Goal: Task Accomplishment & Management: Use online tool/utility

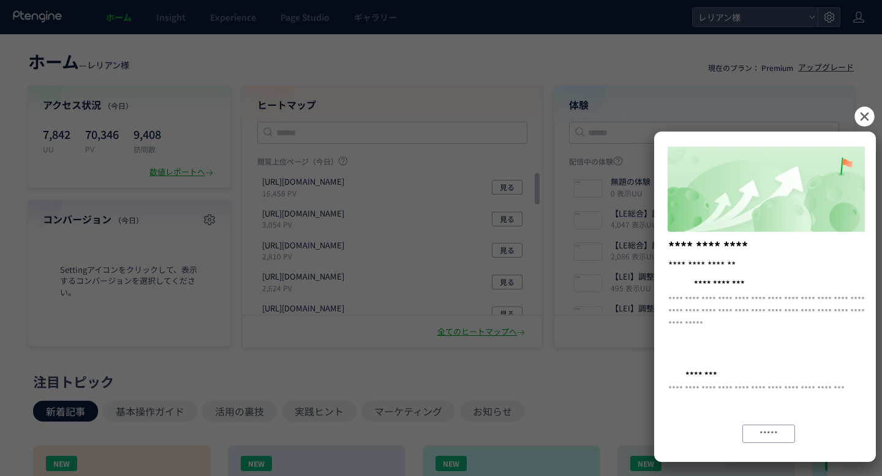
click at [866, 119] on icon at bounding box center [864, 116] width 23 height 23
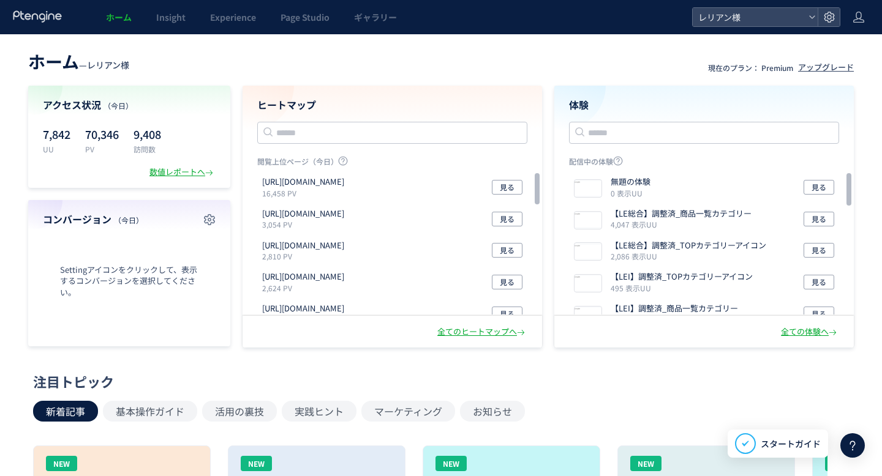
click at [438, 56] on header "ホーム — レリアン様 現在のプラン： Premium アップグレード" at bounding box center [440, 60] width 825 height 27
click at [302, 25] on link "Page Studio" at bounding box center [304, 17] width 73 height 34
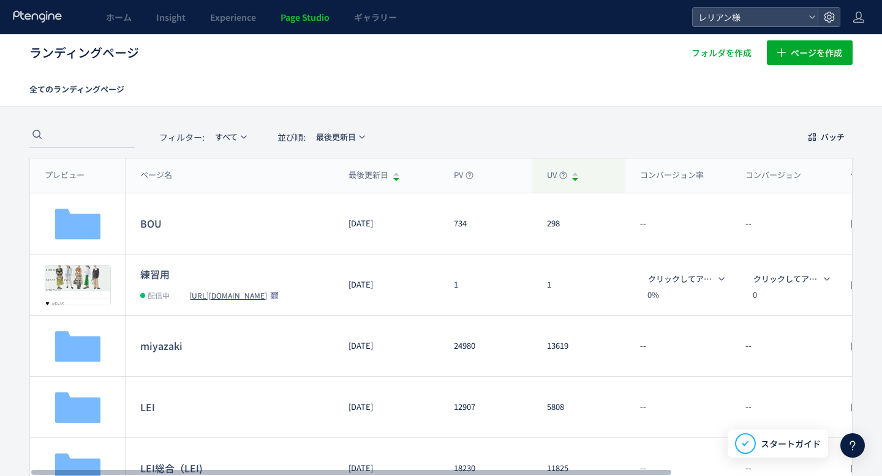
scroll to position [3, 0]
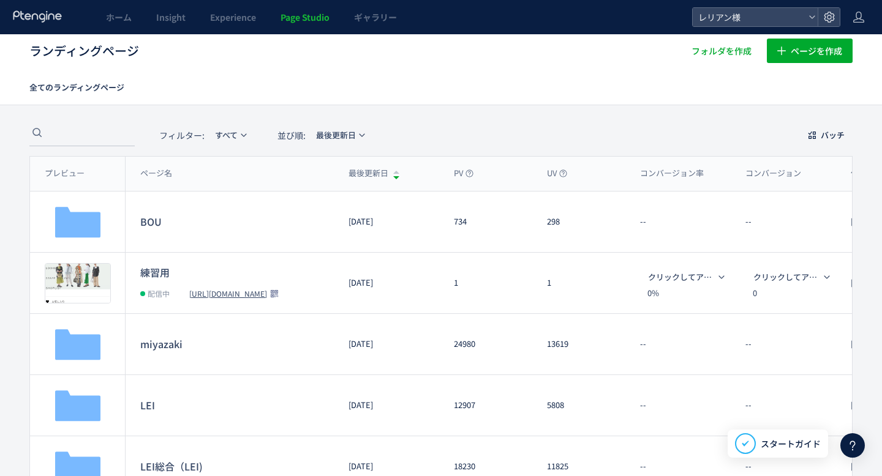
click at [381, 56] on h1 "ランディングページ" at bounding box center [341, 51] width 624 height 18
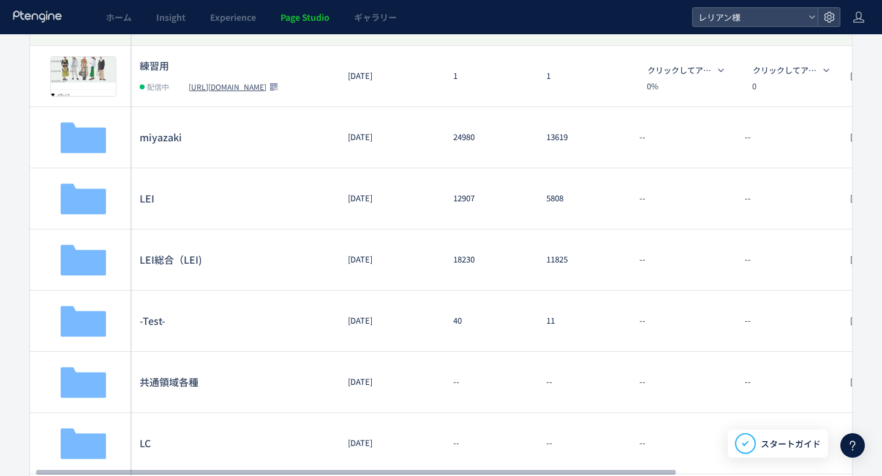
scroll to position [0, 6]
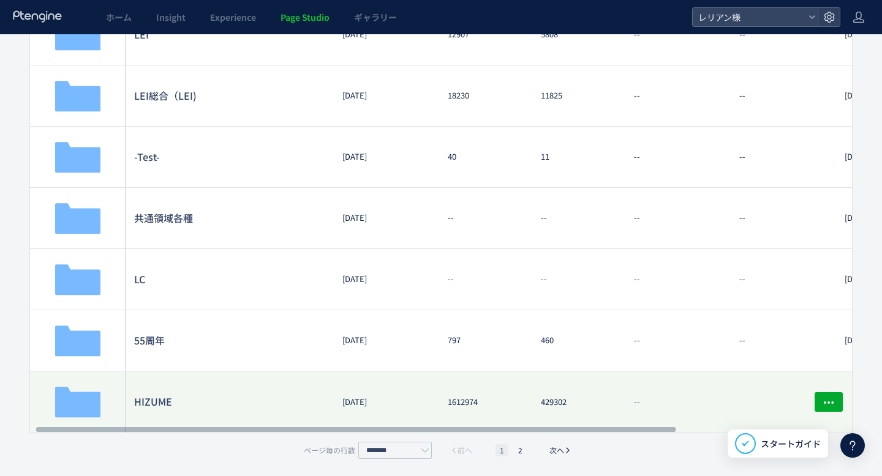
click at [155, 402] on dt "HIZUME" at bounding box center [230, 402] width 193 height 15
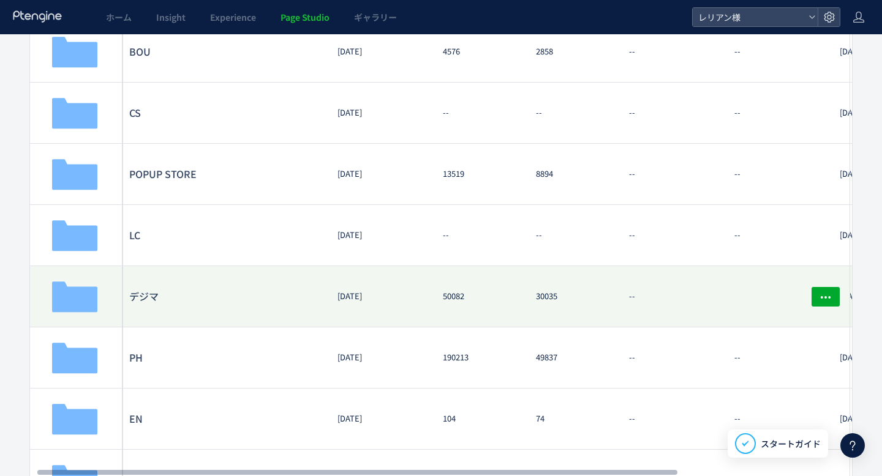
scroll to position [0, 8]
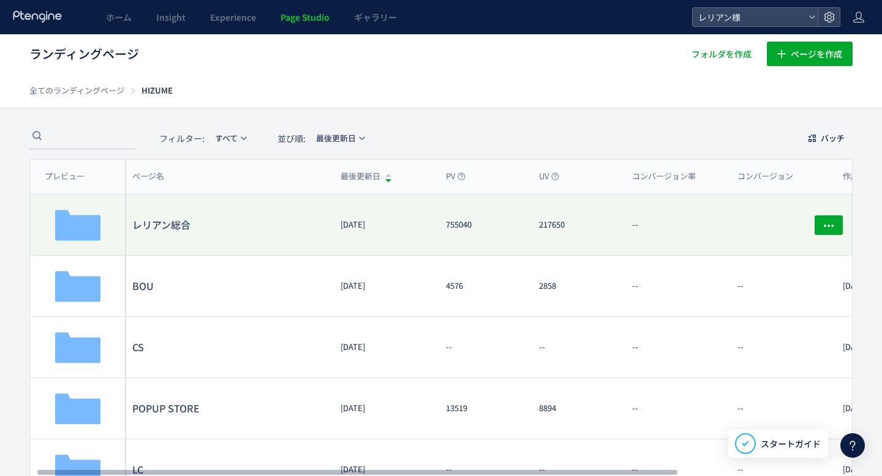
click at [168, 232] on dl "レリアン総合" at bounding box center [228, 225] width 193 height 36
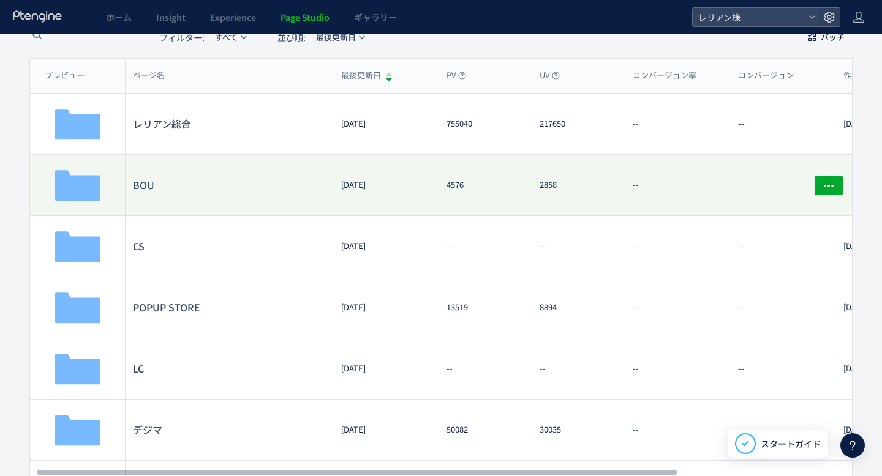
scroll to position [145, 0]
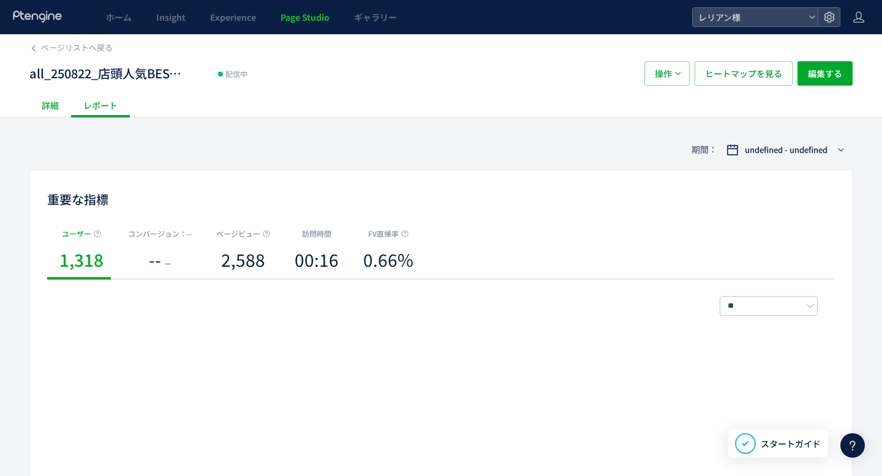
click at [40, 108] on div "詳細" at bounding box center [50, 105] width 42 height 24
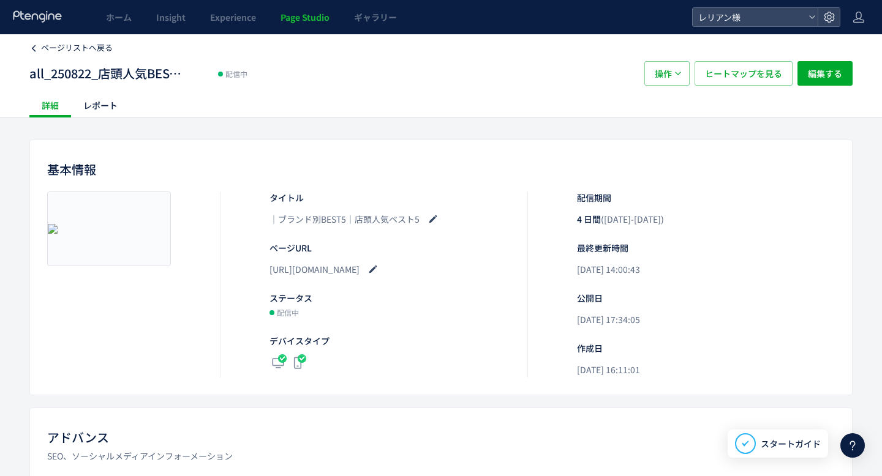
click at [45, 53] on span "ページリストへ戻る" at bounding box center [77, 48] width 72 height 12
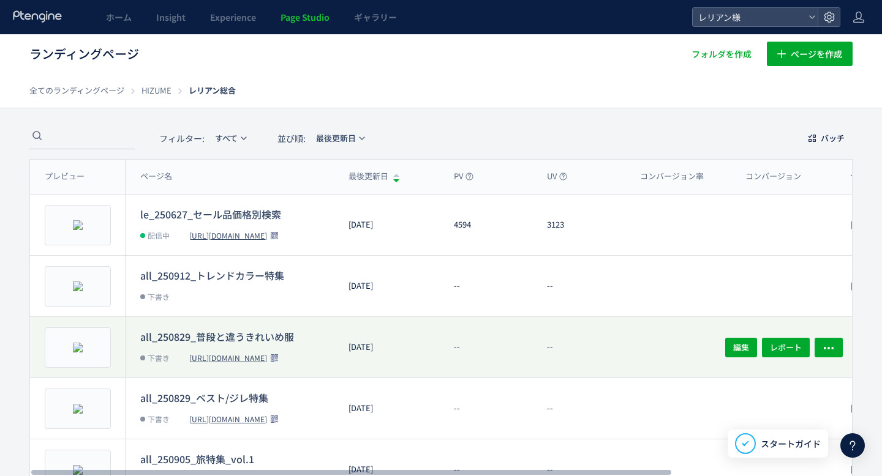
click at [230, 337] on dt "all_250829_普段と違うきれいめ服" at bounding box center [236, 335] width 193 height 13
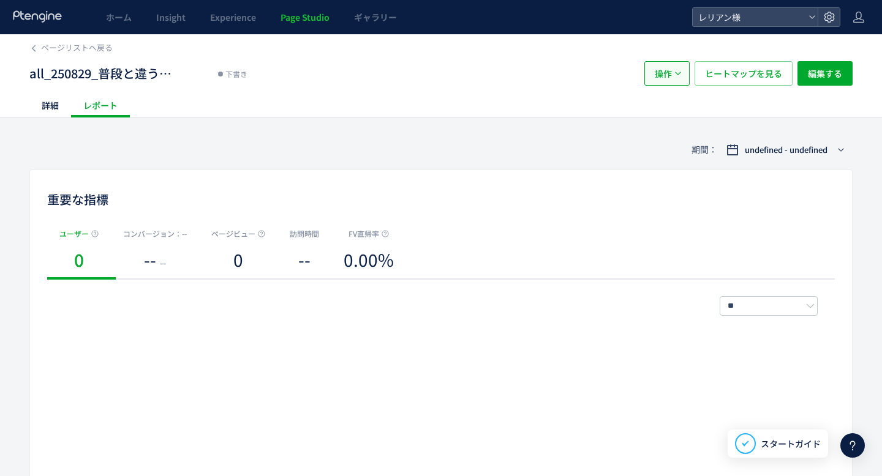
click at [680, 79] on button "操作" at bounding box center [666, 73] width 45 height 24
click at [591, 78] on div "all_250829_普段と違うきれいめ服 下書き" at bounding box center [330, 73] width 602 height 24
click at [811, 146] on span "undefined - undefined" at bounding box center [785, 150] width 83 height 12
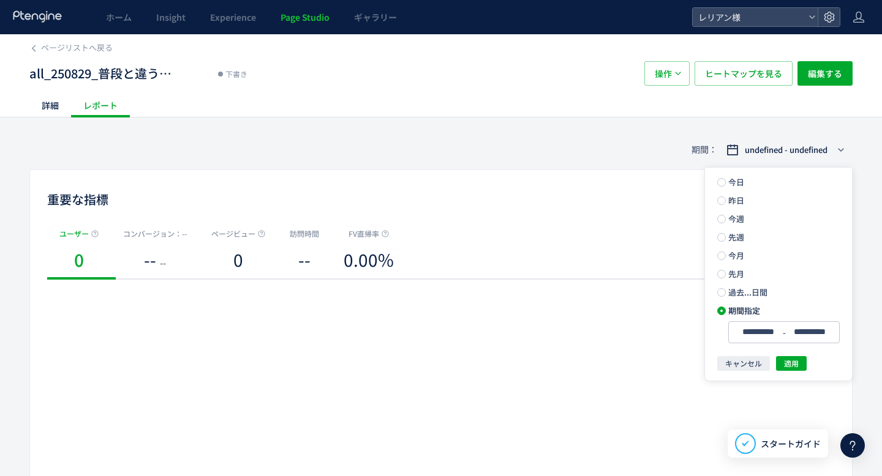
click at [602, 143] on div "期間： undefined - undefined" at bounding box center [440, 150] width 823 height 40
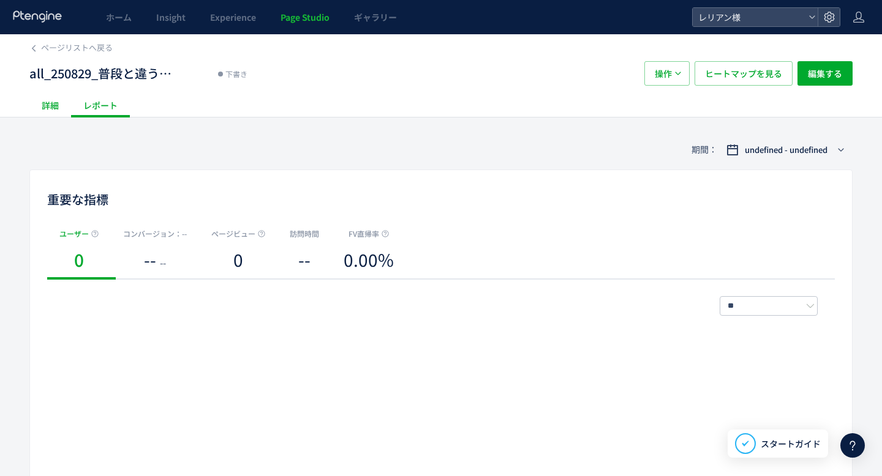
click at [51, 105] on div "詳細" at bounding box center [50, 105] width 42 height 24
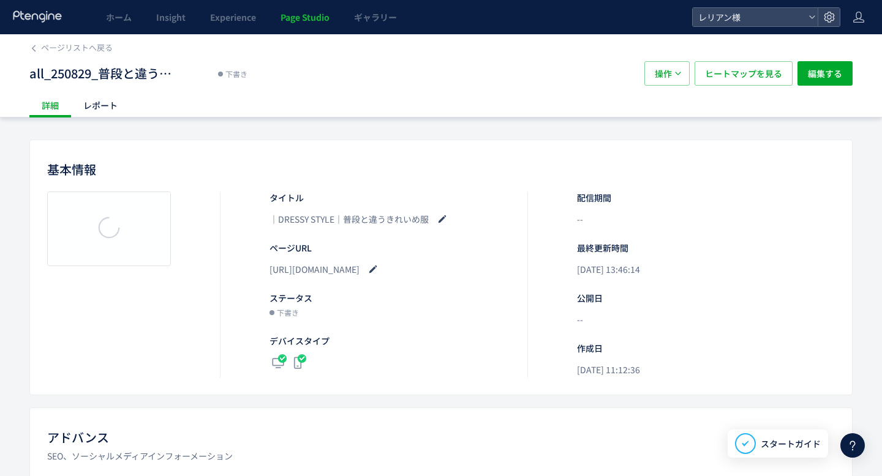
scroll to position [19, 0]
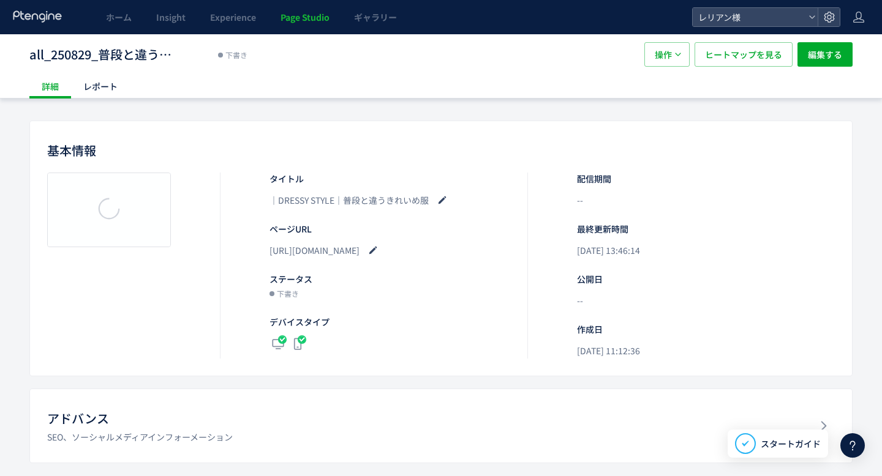
click at [633, 227] on li "最終更新時間 [DATE] 13:46:14" at bounding box center [681, 241] width 209 height 36
click at [842, 50] on button "編集する" at bounding box center [824, 54] width 55 height 24
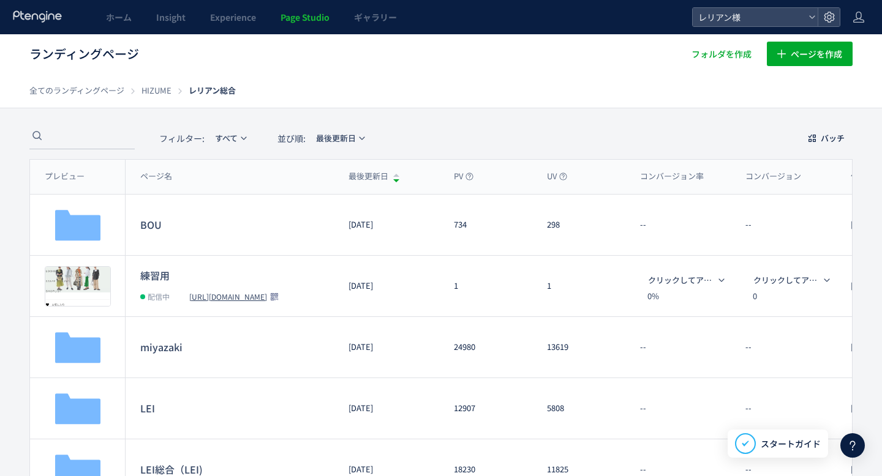
click at [29, 20] on icon at bounding box center [37, 16] width 51 height 12
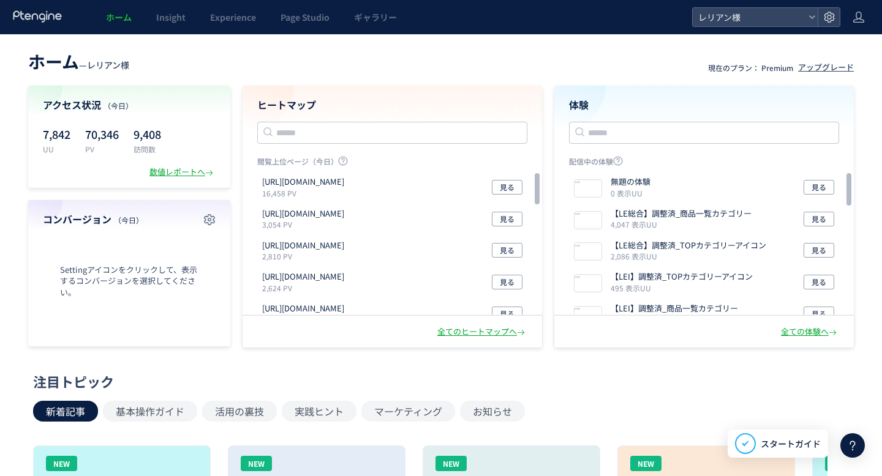
click at [546, 73] on div "ホーム — レリアン様 現在のプラン： Premium アップグレード アクセス状況 （[DATE]） 7,842 UU 70,346 PV 9,408 訪問…" at bounding box center [441, 197] width 882 height 301
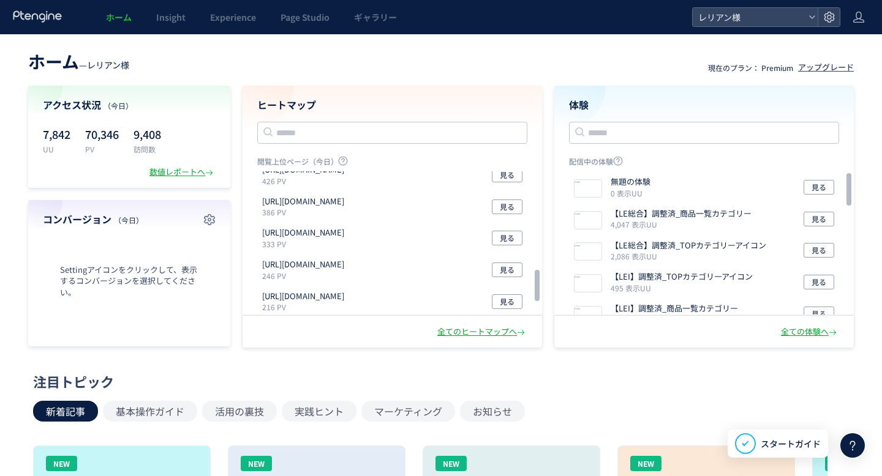
click at [31, 21] on icon at bounding box center [37, 16] width 51 height 12
click at [864, 21] on icon at bounding box center [858, 17] width 12 height 12
click at [832, 64] on span "ログアウト" at bounding box center [818, 68] width 43 height 12
